Goal: Task Accomplishment & Management: Use online tool/utility

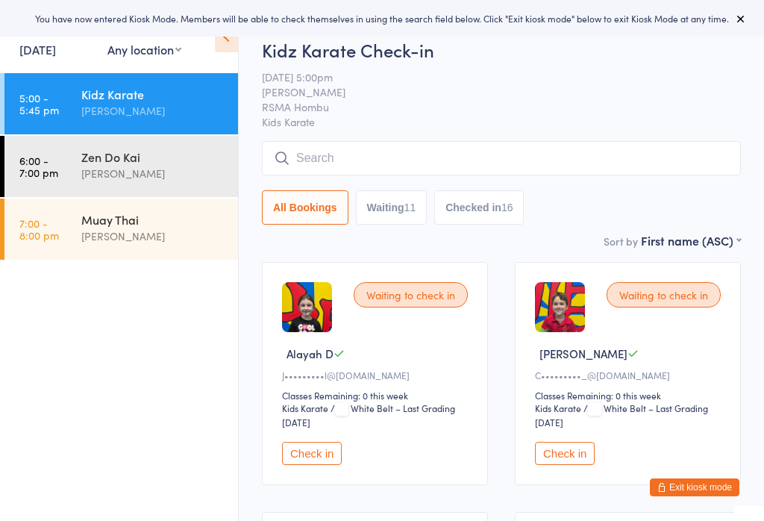
click at [495, 153] on input "search" at bounding box center [501, 158] width 479 height 34
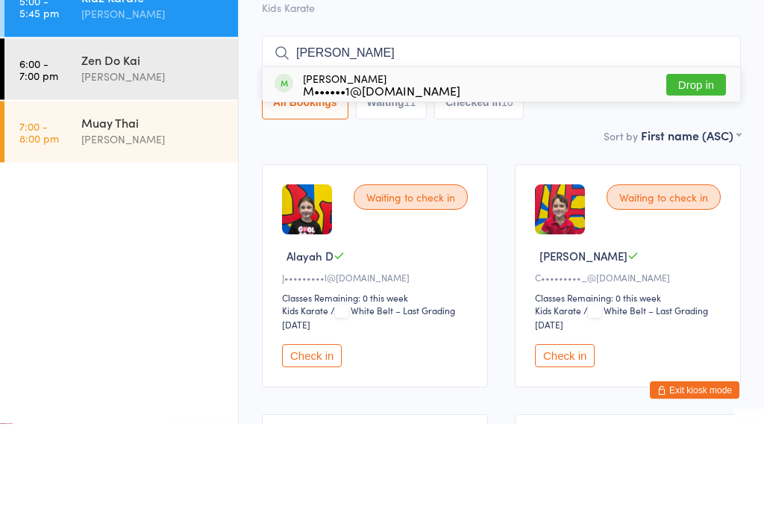
type input "[PERSON_NAME]"
click at [695, 172] on button "Drop in" at bounding box center [696, 183] width 60 height 22
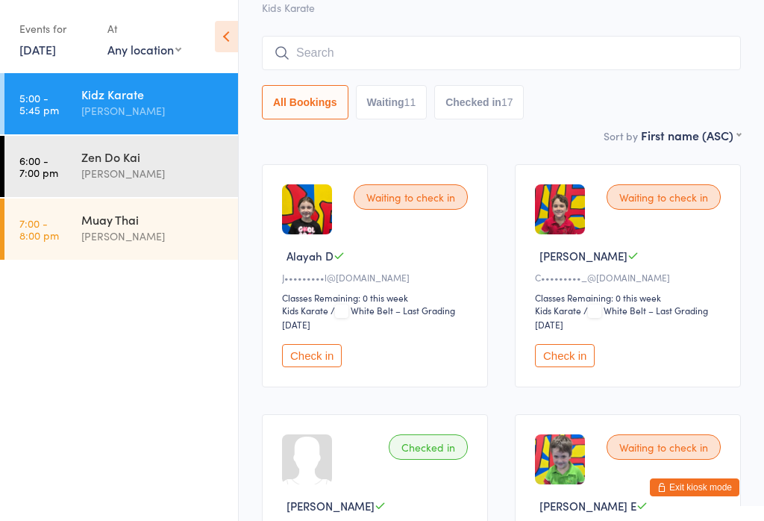
click at [466, 32] on div "Kidz Karate Check-in [DATE] 5:00pm [PERSON_NAME] RSMA Hombu Kids Karate Manual …" at bounding box center [501, 25] width 479 height 204
click at [431, 51] on input "search" at bounding box center [501, 53] width 479 height 34
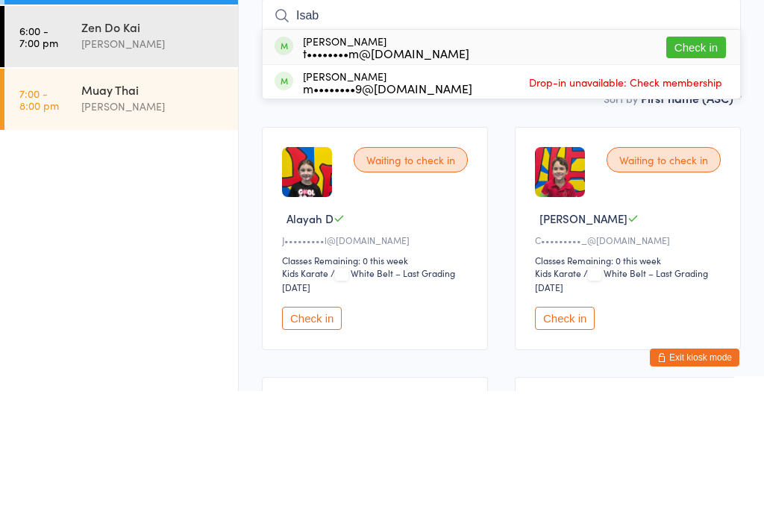
scroll to position [0, 0]
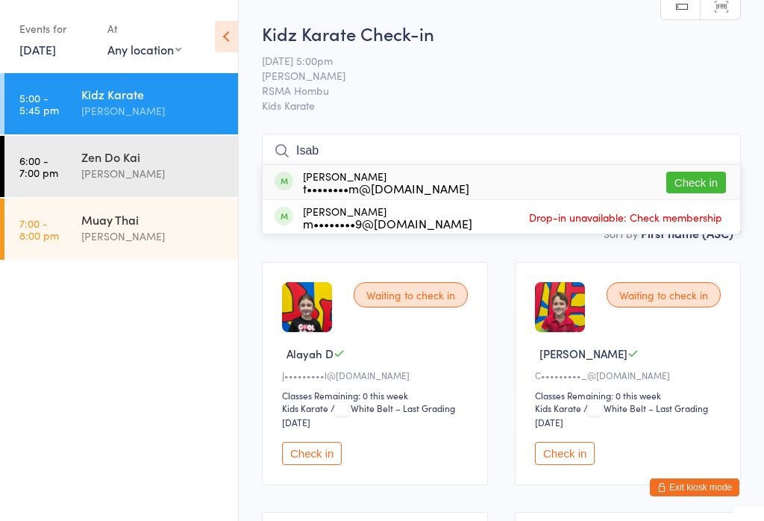
type input "Isab"
click at [697, 175] on button "Check in" at bounding box center [696, 183] width 60 height 22
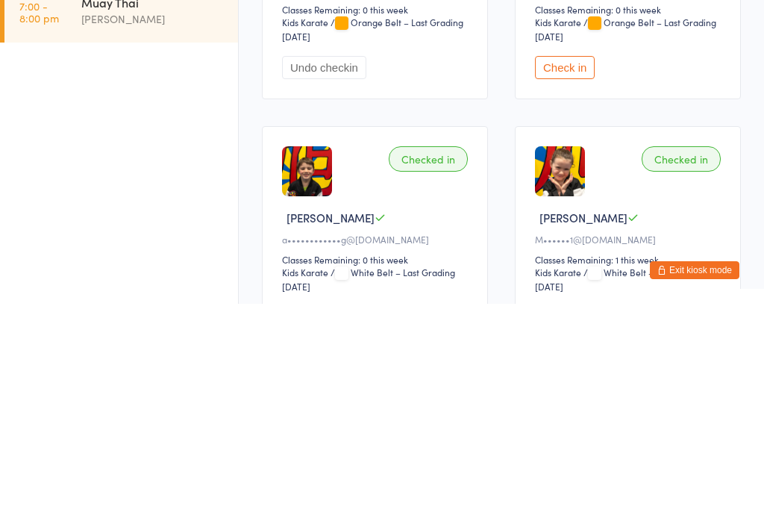
click at [564, 273] on button "Check in" at bounding box center [565, 284] width 60 height 23
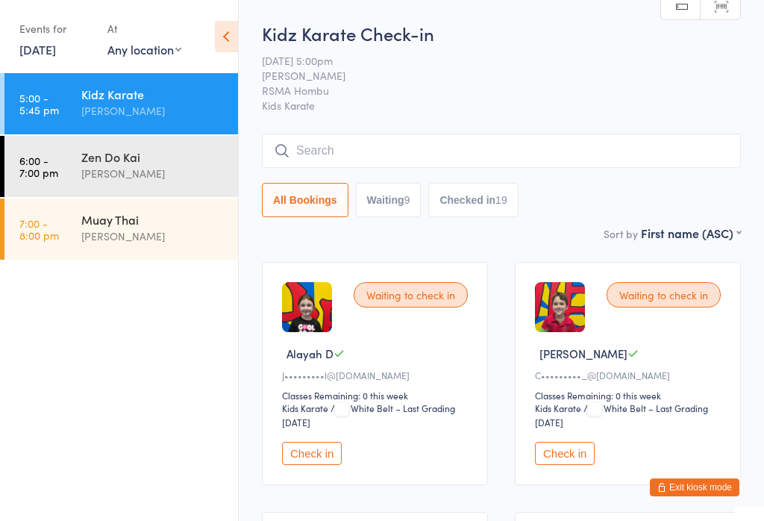
click at [395, 204] on button "Waiting 9" at bounding box center [389, 200] width 66 height 34
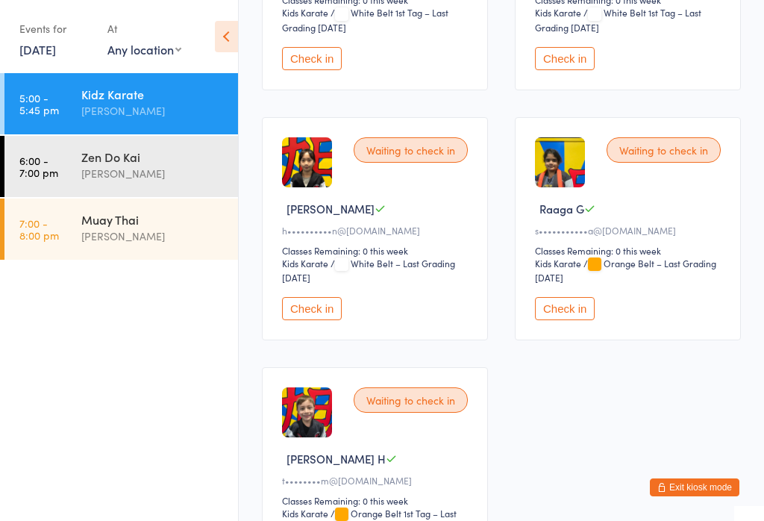
scroll to position [897, 0]
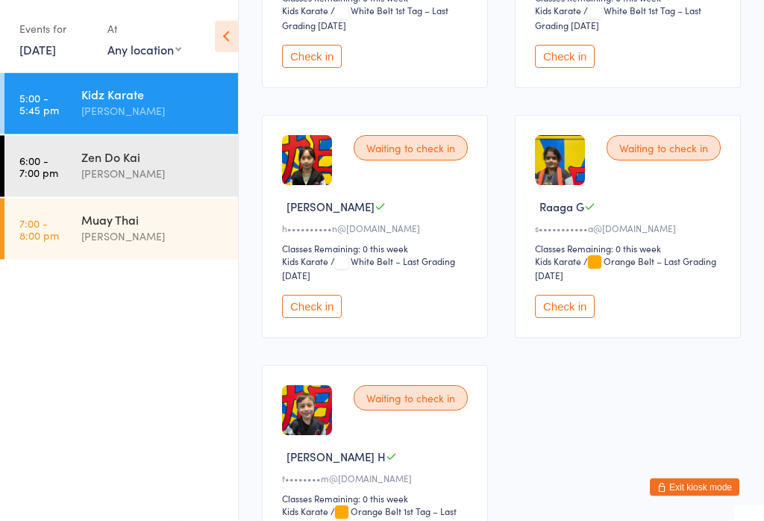
click at [325, 319] on button "Check in" at bounding box center [312, 306] width 60 height 23
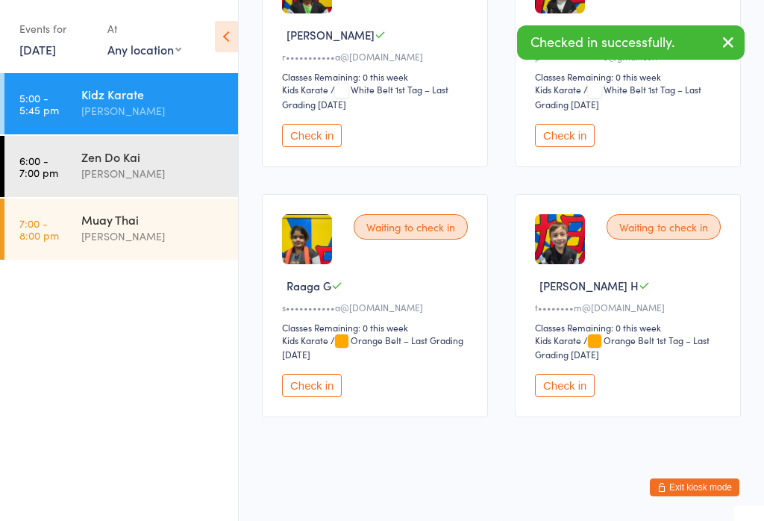
scroll to position [838, 0]
click at [322, 397] on button "Check in" at bounding box center [312, 385] width 60 height 23
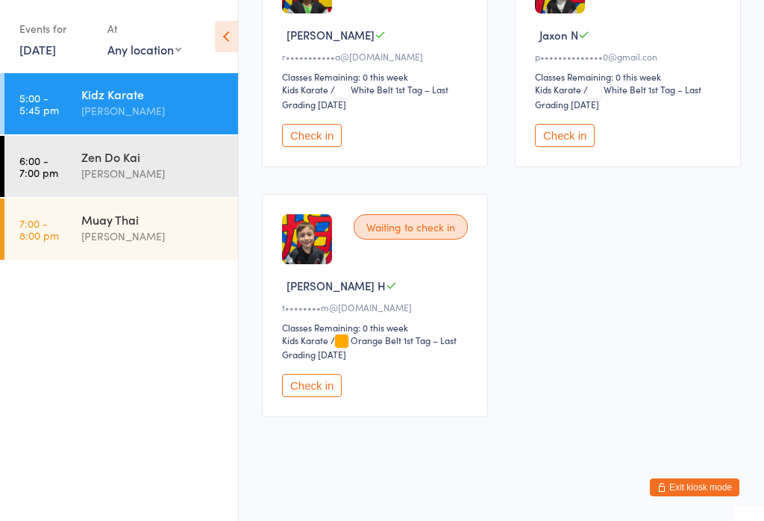
click at [304, 397] on button "Check in" at bounding box center [312, 385] width 60 height 23
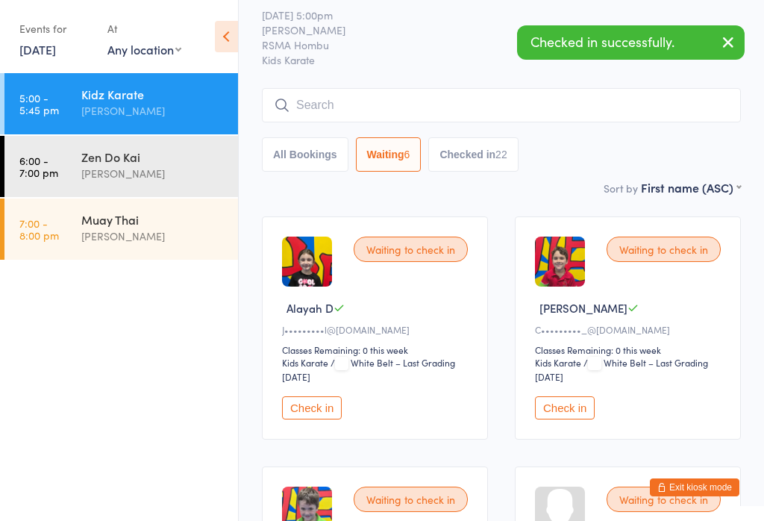
scroll to position [0, 0]
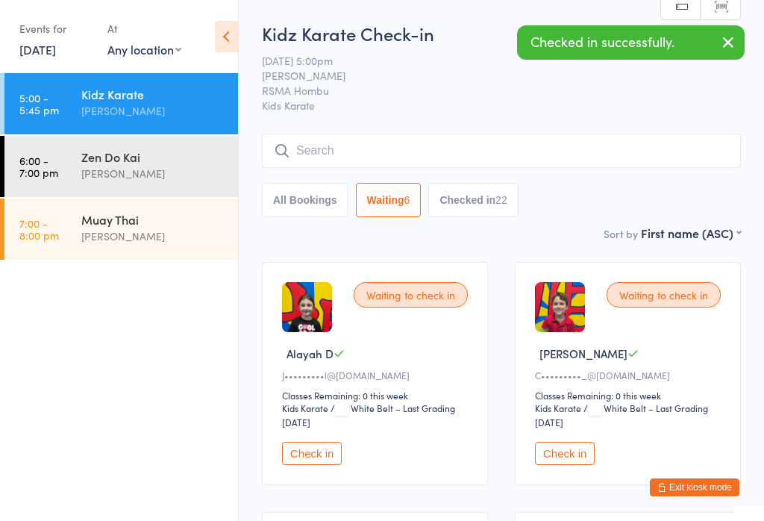
click at [472, 211] on button "Checked in 22" at bounding box center [473, 200] width 90 height 34
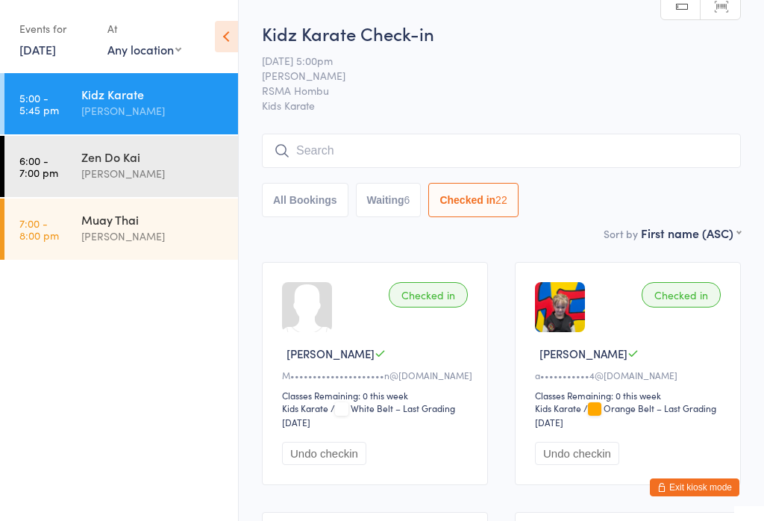
click at [391, 204] on button "Waiting 6" at bounding box center [389, 200] width 66 height 34
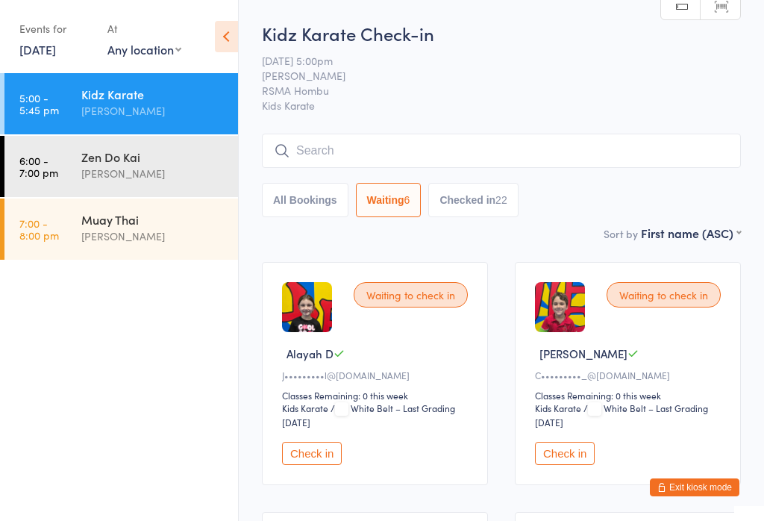
click at [625, 140] on input "search" at bounding box center [501, 151] width 479 height 34
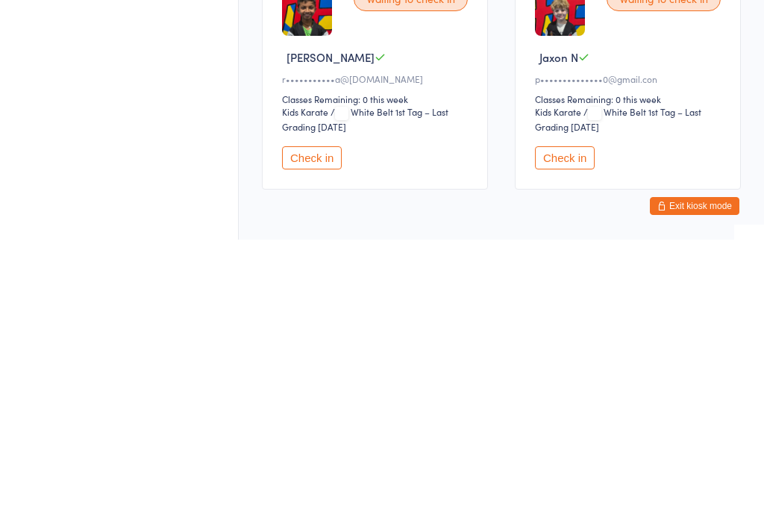
type input "A"
click at [324, 428] on button "Check in" at bounding box center [312, 439] width 60 height 23
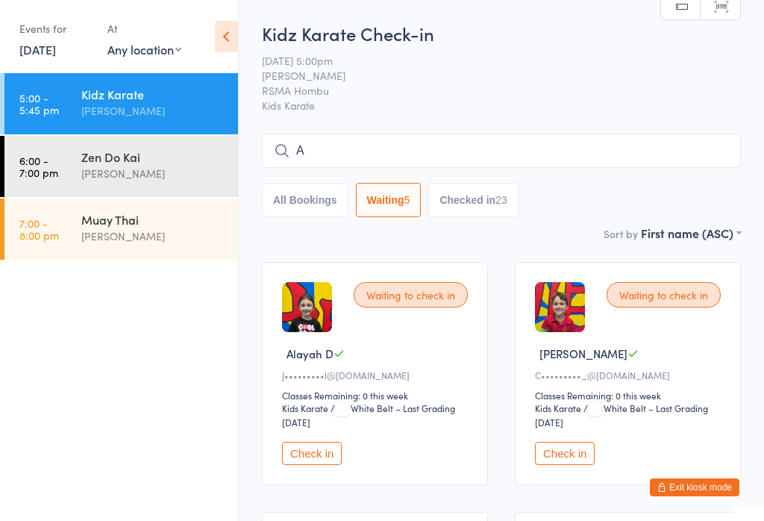
click at [477, 195] on button "Checked in 23" at bounding box center [473, 200] width 90 height 34
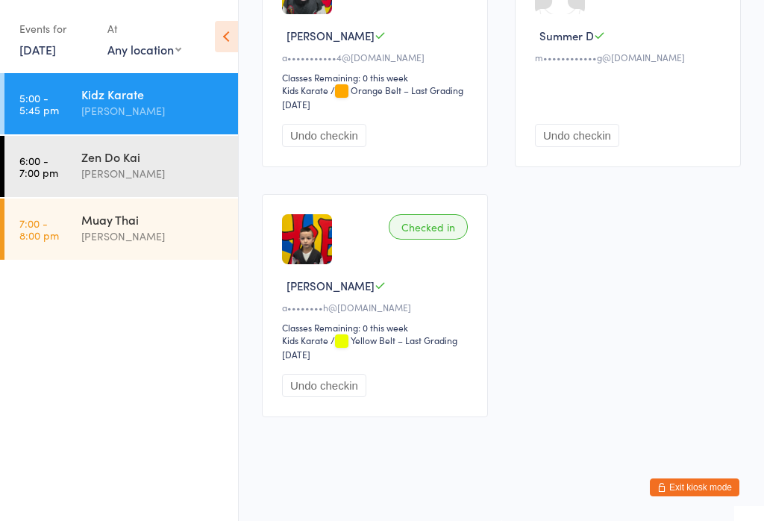
scroll to position [2909, 0]
